Goal: Navigation & Orientation: Find specific page/section

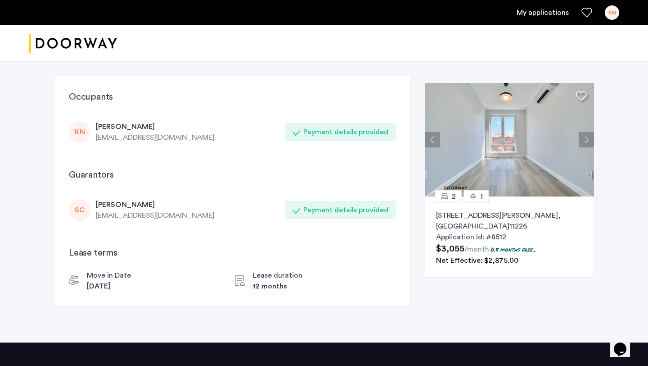
click at [585, 142] on button "Next apartment" at bounding box center [586, 139] width 15 height 15
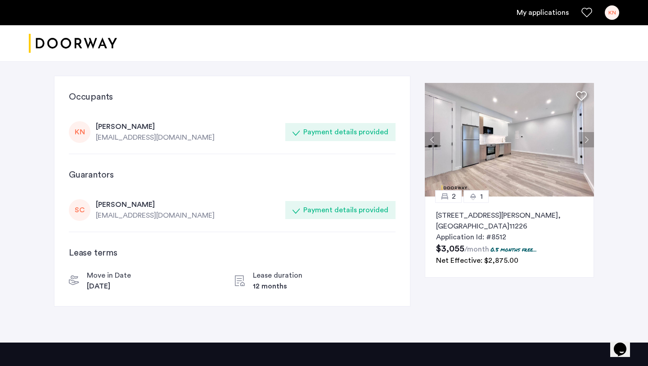
click at [585, 142] on button "Next apartment" at bounding box center [586, 139] width 15 height 15
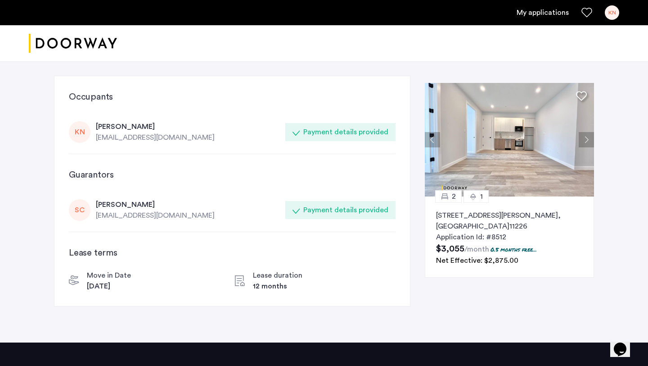
click at [585, 142] on button "Next apartment" at bounding box center [586, 139] width 15 height 15
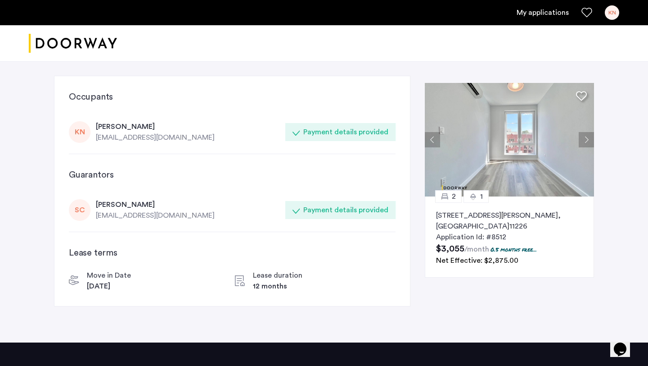
click at [585, 142] on button "Next apartment" at bounding box center [586, 139] width 15 height 15
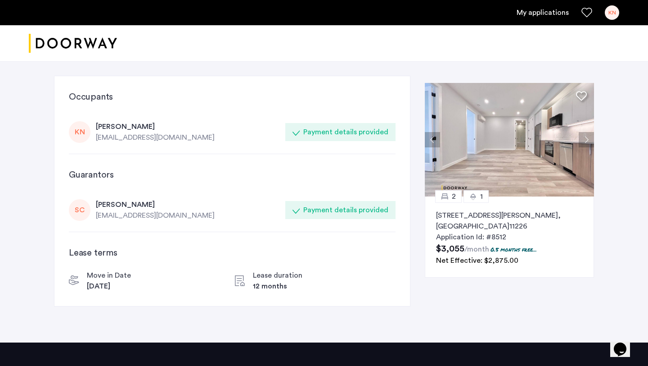
click at [585, 142] on button "Next apartment" at bounding box center [586, 139] width 15 height 15
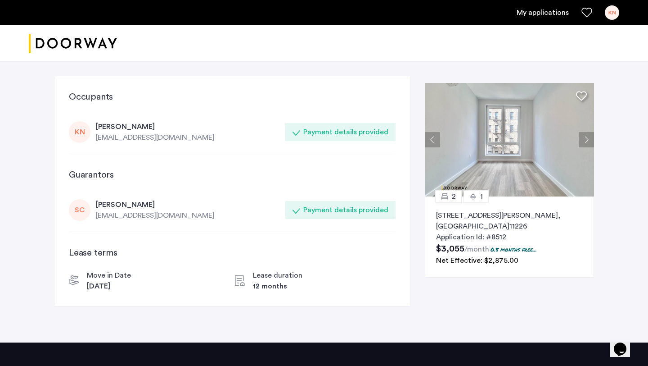
click at [585, 142] on button "Next apartment" at bounding box center [586, 139] width 15 height 15
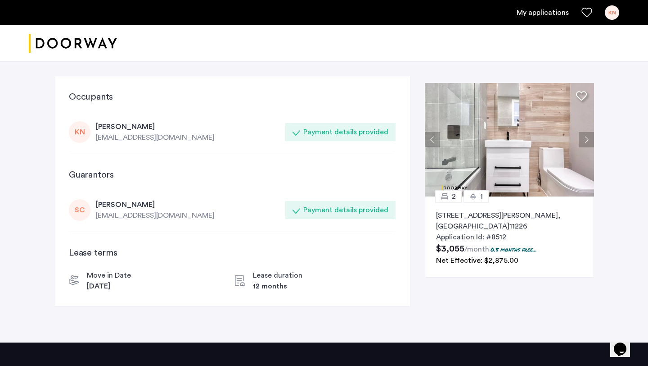
click at [585, 142] on button "Next apartment" at bounding box center [586, 139] width 15 height 15
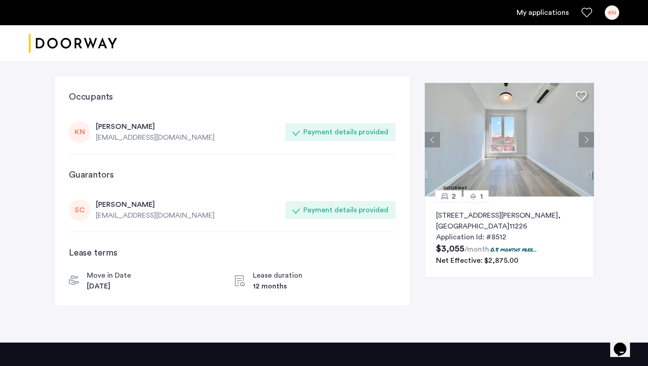
click at [585, 143] on button "Next apartment" at bounding box center [586, 139] width 15 height 15
